Goal: Find specific page/section: Find specific page/section

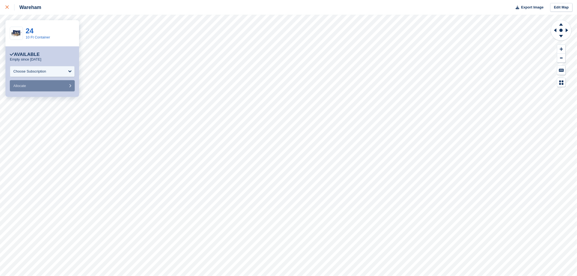
click at [8, 5] on icon at bounding box center [6, 6] width 3 height 3
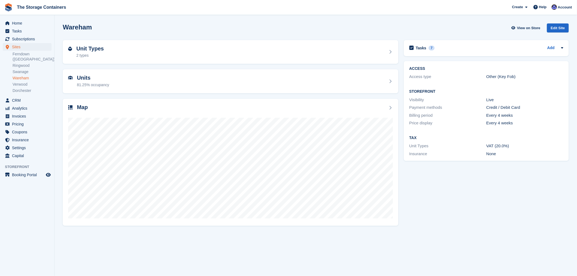
click at [478, 207] on div "Tasks 7 Add Has [PERSON_NAME] emptied container number 4? - any overpayment due…" at bounding box center [486, 132] width 170 height 191
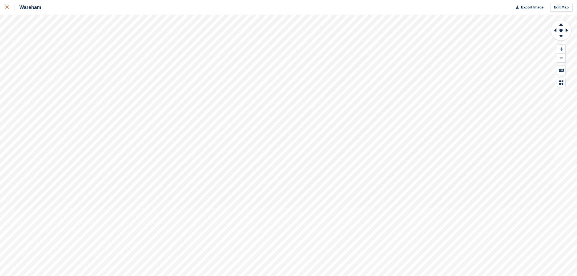
click at [8, 7] on icon at bounding box center [6, 6] width 3 height 3
